Goal: Task Accomplishment & Management: Manage account settings

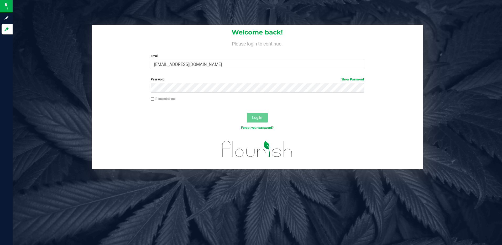
type input "[EMAIL_ADDRESS][DOMAIN_NAME]"
click at [247, 113] on button "Log In" at bounding box center [257, 117] width 21 height 9
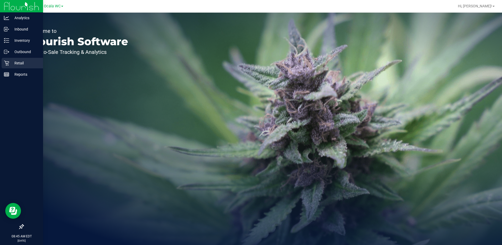
click at [14, 59] on div "Retail" at bounding box center [22, 63] width 41 height 11
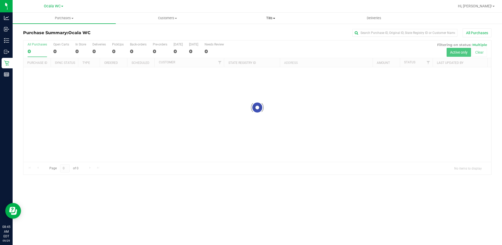
click at [273, 18] on span at bounding box center [274, 18] width 2 height 1
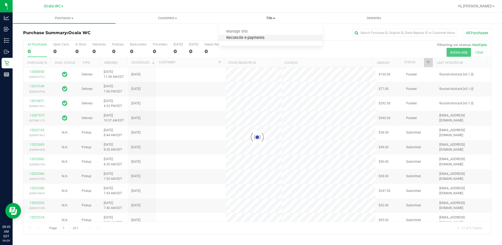
click at [237, 36] on span "Reconcile e-payments" at bounding box center [245, 38] width 52 height 4
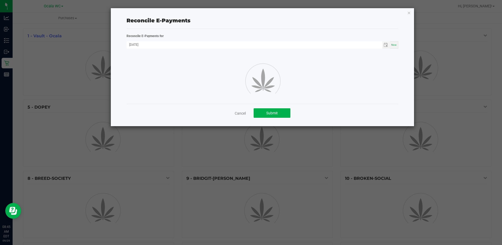
click at [274, 19] on div "Reconcile E-Payments" at bounding box center [263, 21] width 272 height 8
click at [408, 12] on icon "button" at bounding box center [409, 12] width 4 height 6
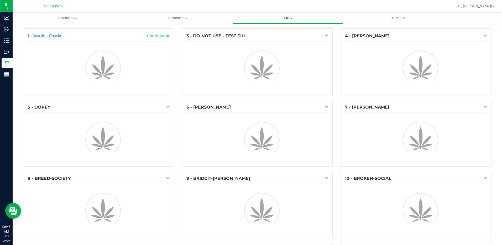
click at [292, 15] on uib-tab-heading "Tills Manage tills Reconcile e-payments" at bounding box center [288, 18] width 110 height 11
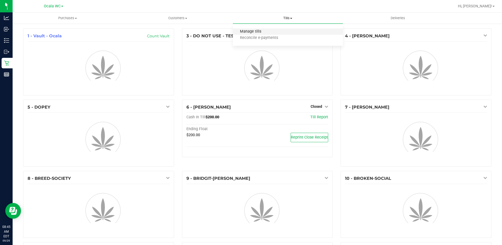
click at [265, 33] on span "Manage tills" at bounding box center [250, 31] width 35 height 4
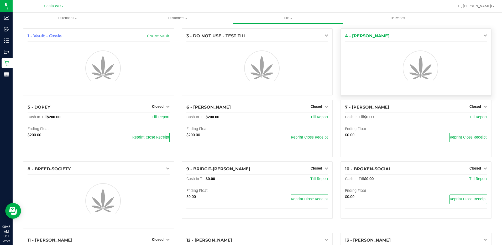
click at [483, 35] on icon at bounding box center [485, 35] width 4 height 4
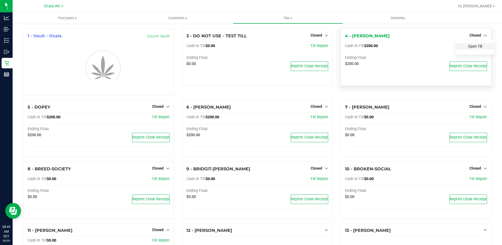
click at [476, 46] on link "Open Till" at bounding box center [475, 46] width 14 height 4
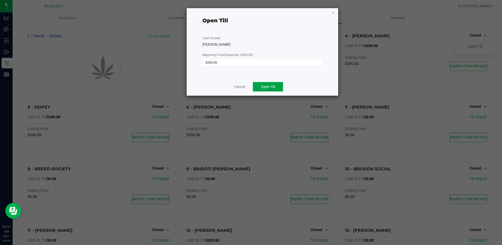
click at [271, 88] on span "Open Till" at bounding box center [268, 87] width 14 height 4
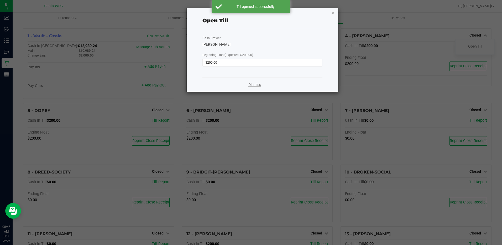
click at [261, 85] on link "Dismiss" at bounding box center [254, 85] width 13 height 6
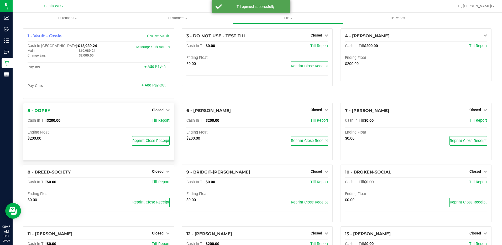
click at [169, 111] on div "5 - DOPEY Closed Open Till Cash In Till $200.00 Till Report Ending Float $200.0…" at bounding box center [98, 132] width 151 height 58
click at [167, 111] on icon at bounding box center [168, 110] width 4 height 4
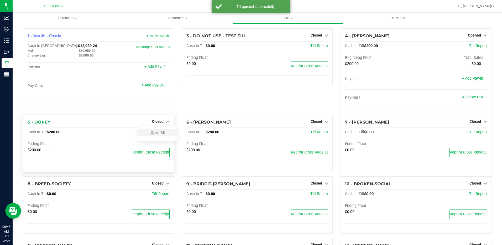
click at [164, 131] on div "Open Till" at bounding box center [157, 132] width 39 height 7
click at [158, 132] on link "Open Till" at bounding box center [158, 132] width 14 height 4
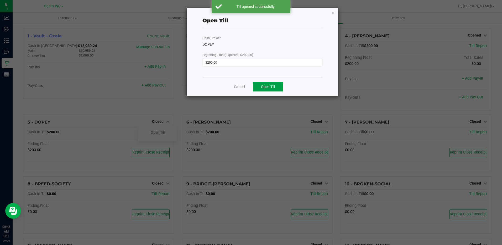
click at [270, 84] on button "Open Till" at bounding box center [268, 86] width 30 height 9
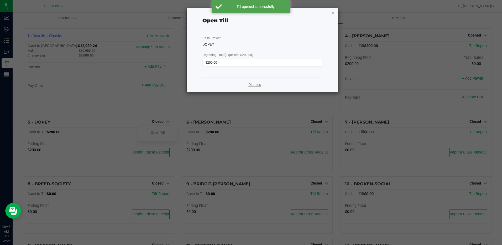
click at [253, 83] on link "Dismiss" at bounding box center [254, 85] width 13 height 6
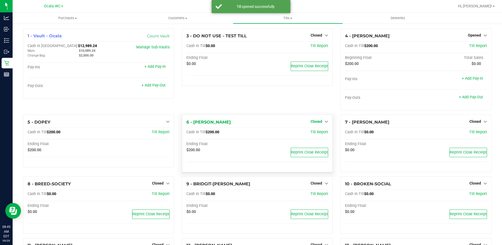
click at [319, 121] on span "Closed" at bounding box center [317, 121] width 12 height 4
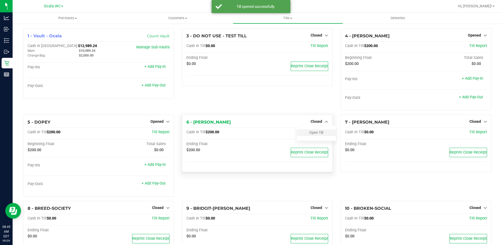
click at [314, 135] on div "Open Till" at bounding box center [316, 132] width 39 height 7
click at [312, 132] on link "Open Till" at bounding box center [316, 132] width 14 height 4
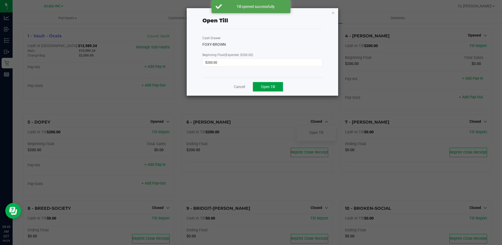
click at [268, 87] on span "Open Till" at bounding box center [268, 87] width 14 height 4
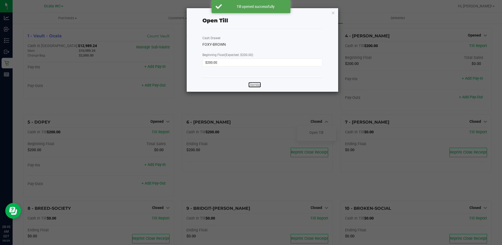
click at [254, 86] on link "Dismiss" at bounding box center [254, 85] width 13 height 6
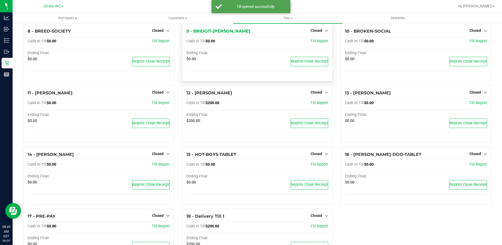
scroll to position [207, 0]
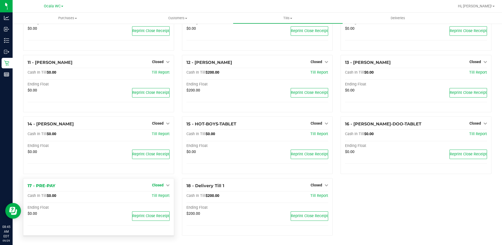
click at [156, 184] on span "Closed" at bounding box center [158, 185] width 12 height 4
click at [158, 195] on link "Open Till" at bounding box center [158, 196] width 14 height 4
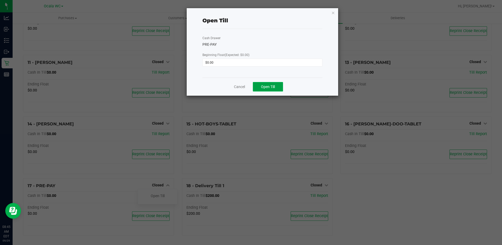
click at [274, 85] on span "Open Till" at bounding box center [268, 87] width 14 height 4
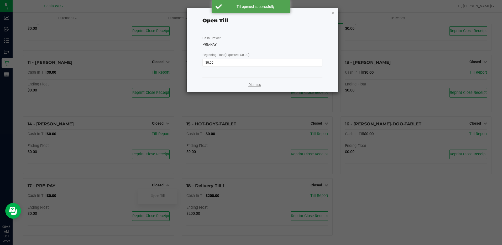
click at [258, 84] on link "Dismiss" at bounding box center [254, 85] width 13 height 6
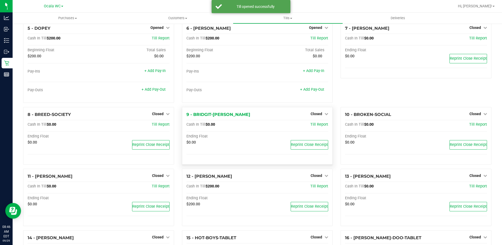
scroll to position [155, 0]
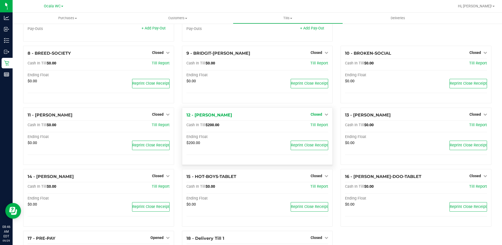
click at [320, 116] on link "Closed" at bounding box center [320, 114] width 18 height 4
click at [313, 124] on link "Open Till" at bounding box center [316, 125] width 14 height 4
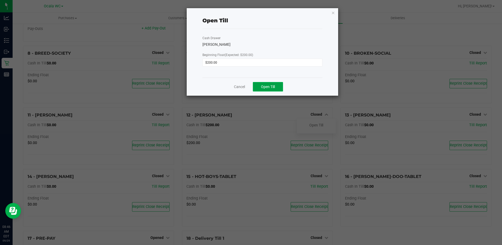
click at [260, 87] on button "Open Till" at bounding box center [268, 86] width 30 height 9
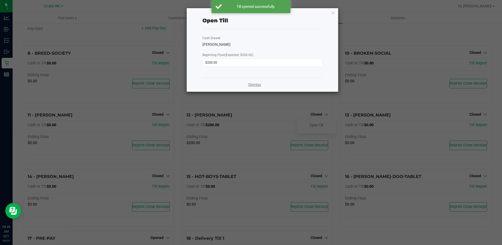
click at [254, 84] on link "Dismiss" at bounding box center [254, 85] width 13 height 6
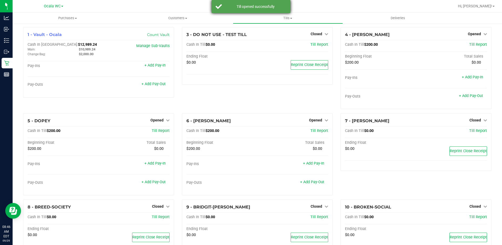
scroll to position [0, 0]
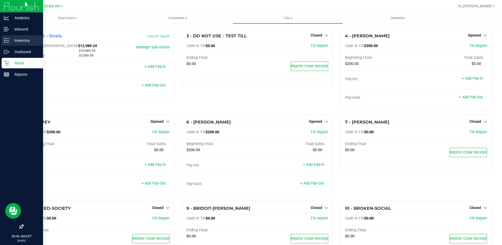
click at [25, 41] on p "Inventory" at bounding box center [25, 40] width 32 height 6
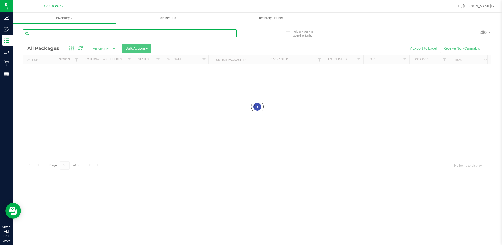
click at [99, 30] on input "text" at bounding box center [130, 33] width 214 height 8
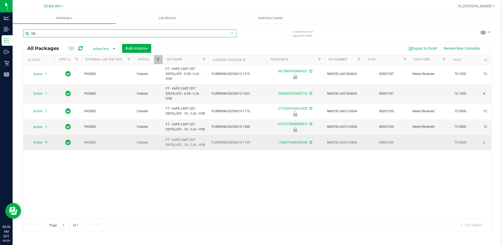
type input "cja"
click at [39, 142] on span "Action" at bounding box center [36, 142] width 14 height 7
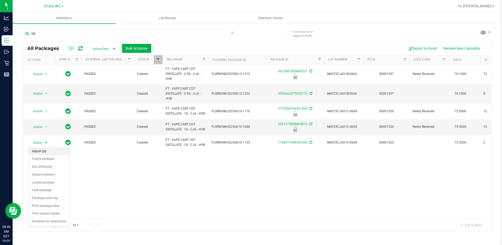
click at [43, 152] on li "Adjust qty" at bounding box center [49, 151] width 41 height 8
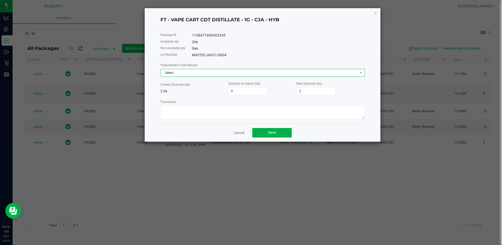
click at [184, 74] on span "Select" at bounding box center [259, 72] width 197 height 7
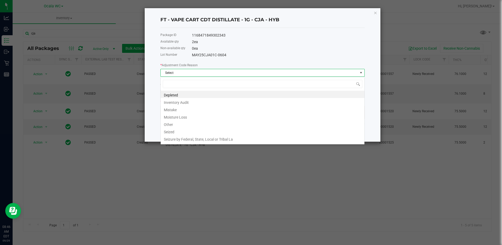
scroll to position [8, 204]
click at [181, 101] on li "Inventory Audit" at bounding box center [263, 101] width 204 height 7
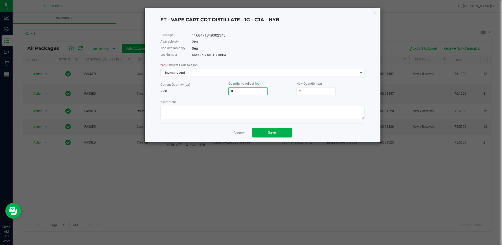
click at [237, 91] on input "0" at bounding box center [248, 90] width 39 height 7
type input "1"
type input "3"
type input "1"
click at [183, 112] on textarea "* Comment" at bounding box center [262, 113] width 204 height 14
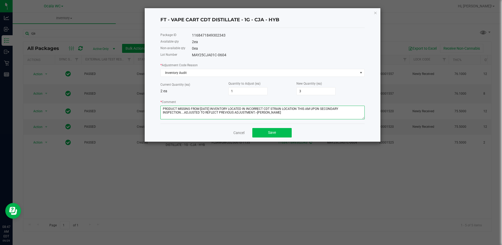
type textarea "PRODUCT MISSING FROM YESTERDAY'S INVENTORY LOCATED IN INCORRECT CDT STRAIN LOCA…"
click at [261, 133] on button "Save" at bounding box center [271, 132] width 39 height 9
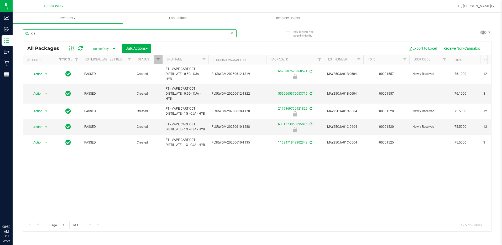
click at [56, 35] on input "cja" at bounding box center [130, 33] width 214 height 8
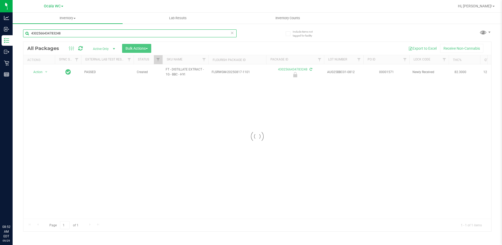
type input "4302566434783248"
click at [44, 74] on div at bounding box center [257, 136] width 468 height 189
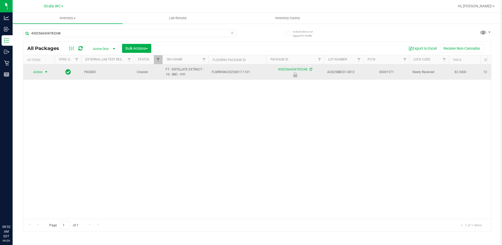
click at [44, 72] on span "select" at bounding box center [46, 72] width 4 height 4
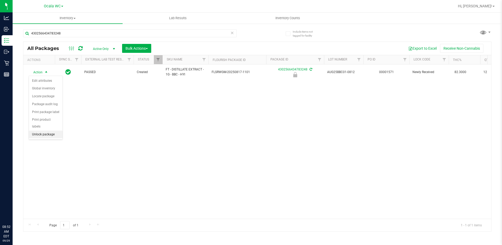
click at [43, 131] on li "Unlock package" at bounding box center [46, 135] width 34 height 8
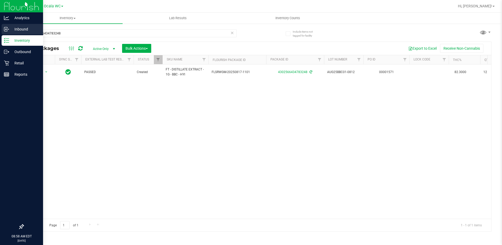
click at [9, 31] on p "Inbound" at bounding box center [25, 29] width 32 height 6
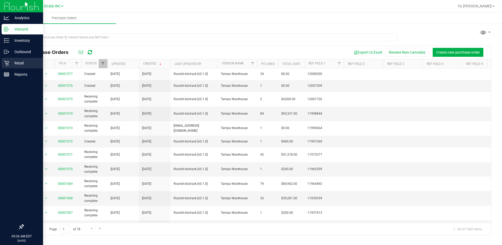
click at [18, 64] on p "Retail" at bounding box center [25, 63] width 32 height 6
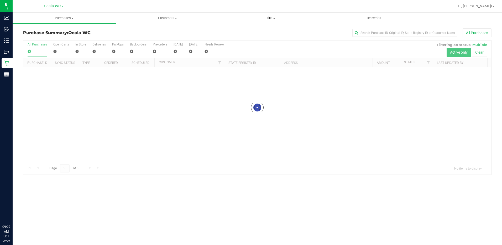
click at [270, 19] on span "Tills" at bounding box center [271, 18] width 103 height 5
click at [237, 32] on span "Manage tills" at bounding box center [236, 31] width 35 height 4
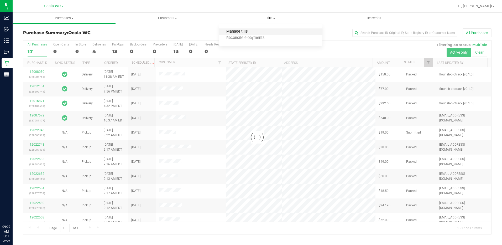
click at [240, 30] on span "Manage tills" at bounding box center [236, 31] width 35 height 4
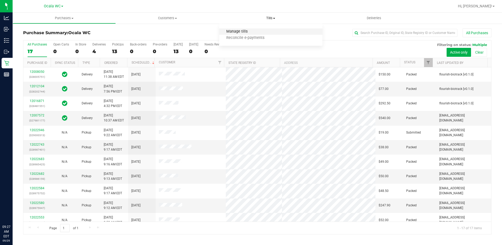
click at [240, 30] on span "Manage tills" at bounding box center [236, 31] width 35 height 4
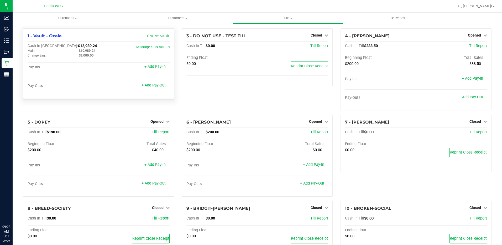
click at [144, 87] on link "+ Add Pay-Out" at bounding box center [154, 85] width 24 height 4
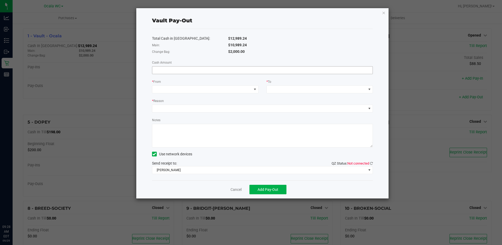
click at [176, 67] on input at bounding box center [262, 69] width 221 height 7
type input "$10,989.24"
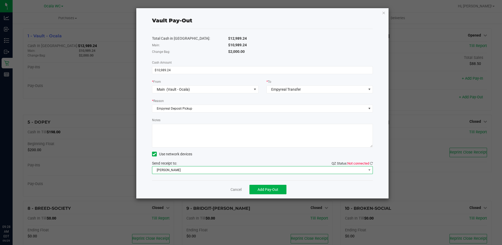
click at [190, 173] on span "[PERSON_NAME]" at bounding box center [259, 169] width 214 height 7
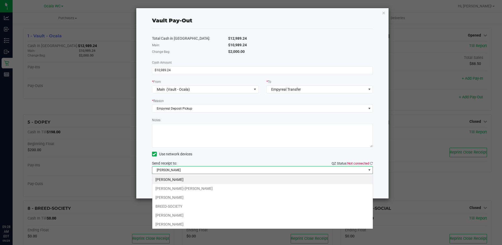
scroll to position [8, 221]
click at [178, 217] on li "[PERSON_NAME]" at bounding box center [262, 215] width 221 height 9
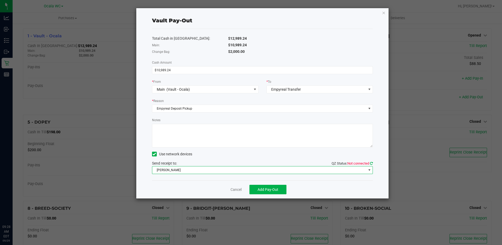
click at [372, 164] on icon at bounding box center [371, 163] width 3 height 3
click at [207, 133] on textarea "Notes" at bounding box center [262, 136] width 221 height 24
type textarea "e"
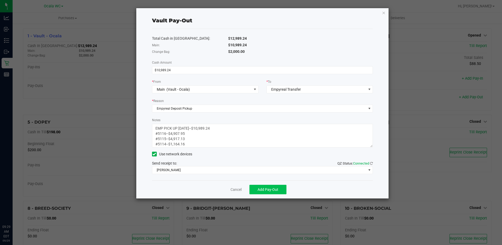
type textarea "EMP PICK UP [DATE]--$10,989.24 #5116--$4,907.95 #5115--$4,917.13 #5114--$1,164.…"
click at [262, 187] on span "Add Pay-Out" at bounding box center [268, 189] width 21 height 4
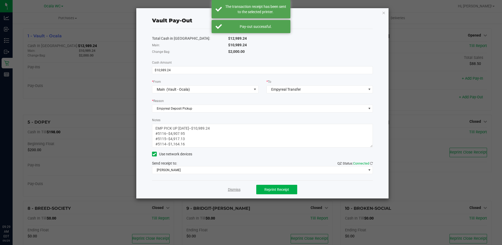
click at [237, 189] on link "Dismiss" at bounding box center [234, 190] width 13 height 6
